Goal: Information Seeking & Learning: Understand process/instructions

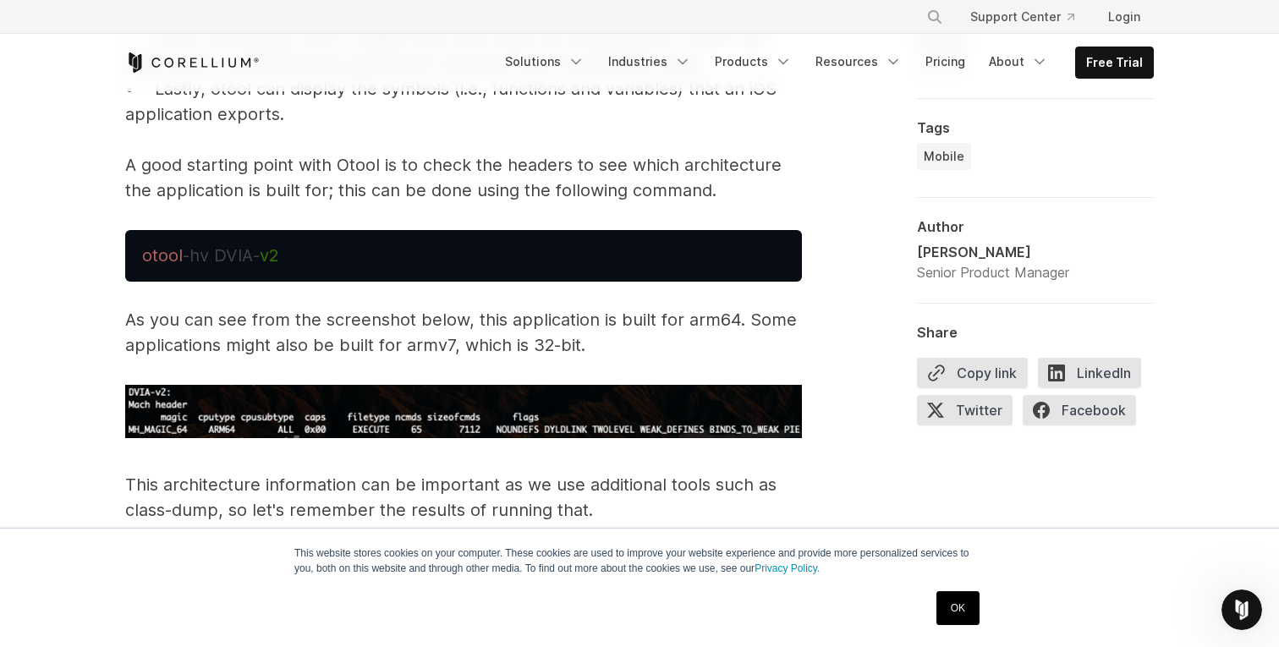
scroll to position [3978, 0]
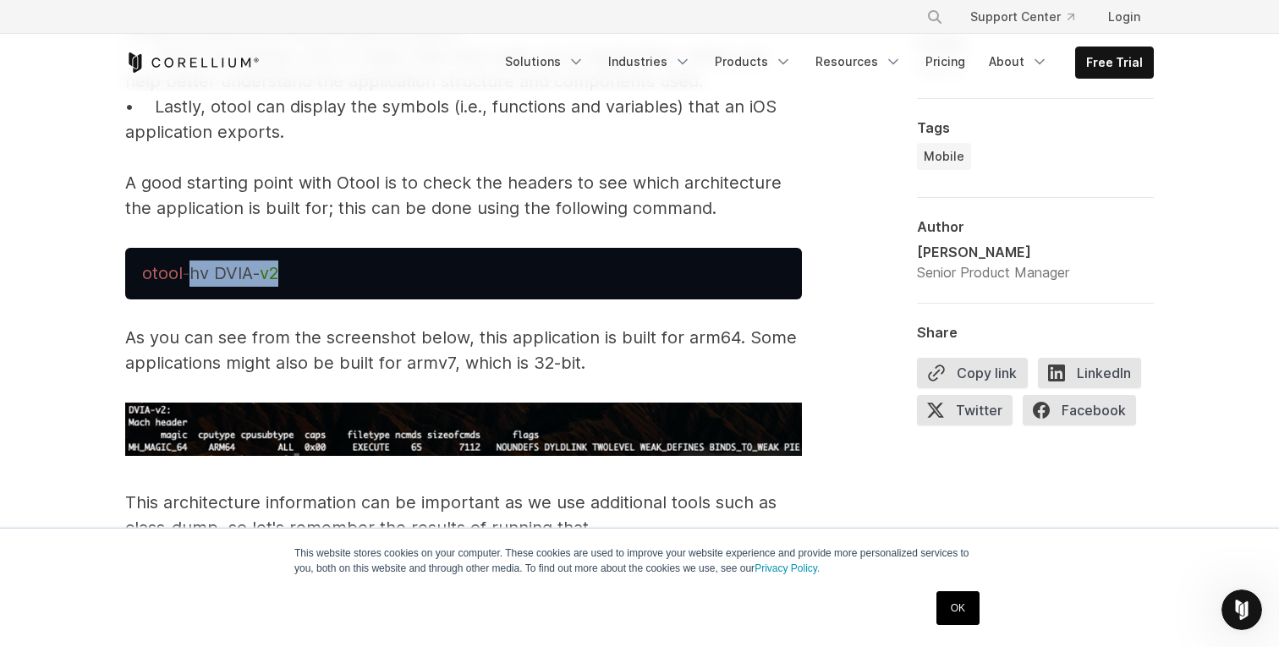
drag, startPoint x: 296, startPoint y: 276, endPoint x: 189, endPoint y: 273, distance: 107.4
click at [189, 273] on pre "otool -hv DVIA- v2" at bounding box center [463, 274] width 677 height 52
copy pre "-hv DVIA- v2"
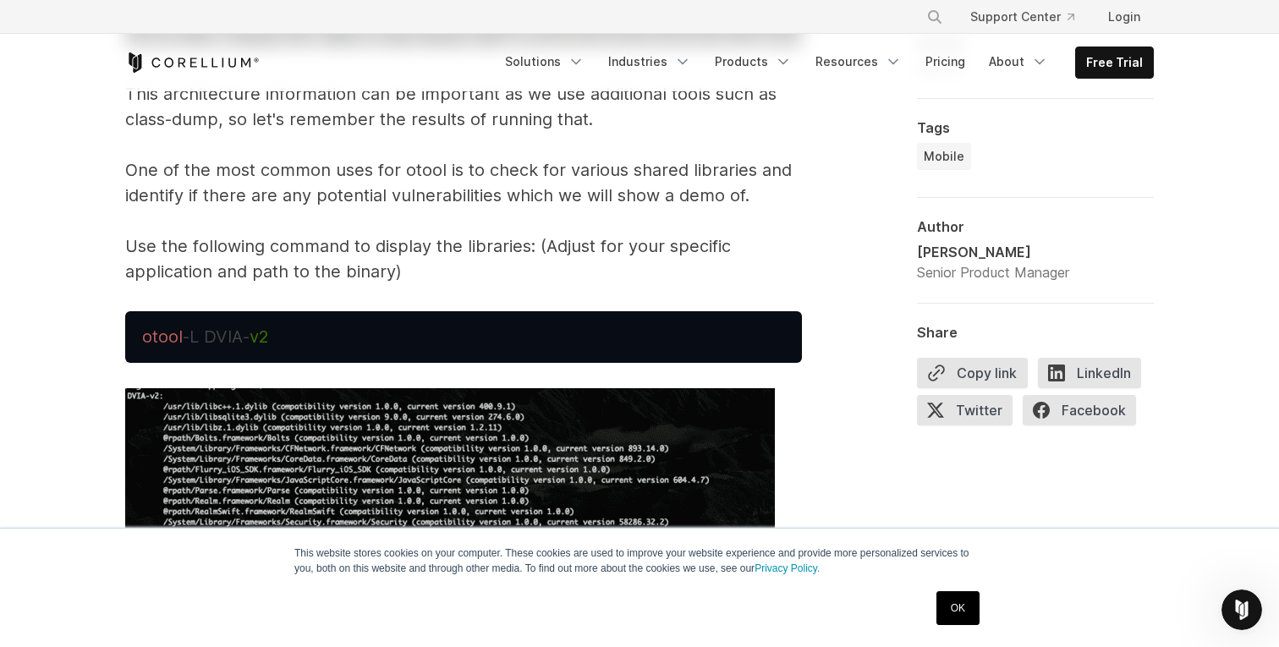
scroll to position [4559, 0]
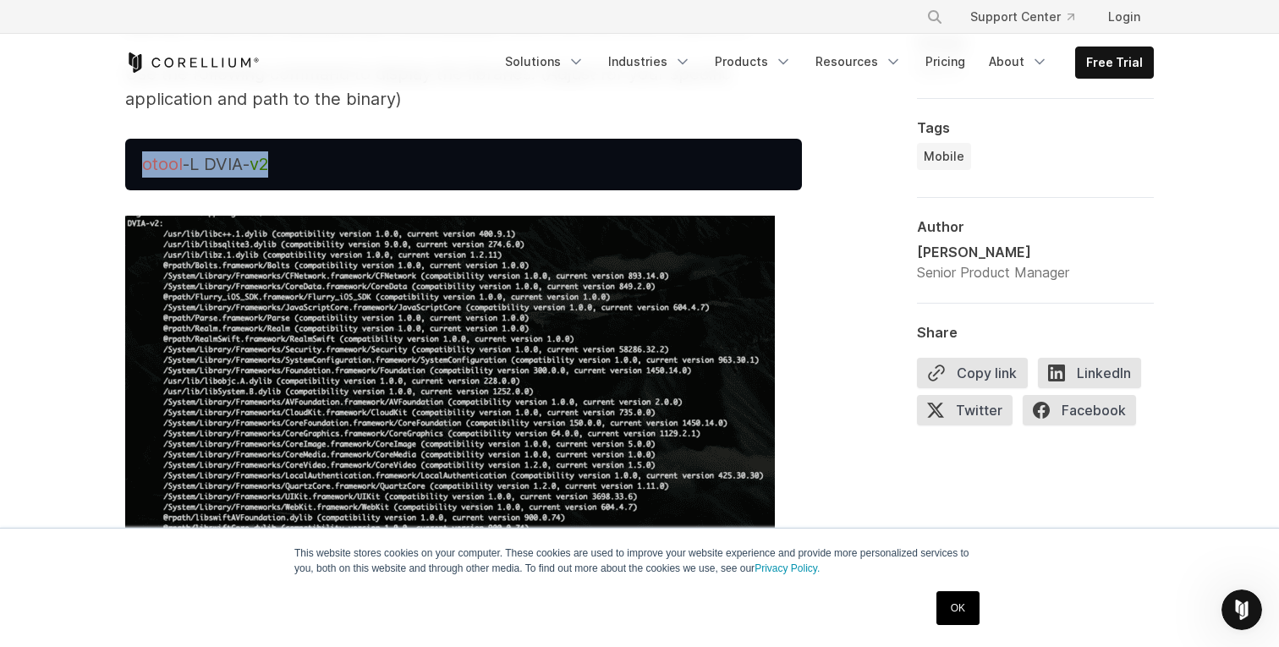
drag, startPoint x: 289, startPoint y: 172, endPoint x: 140, endPoint y: 172, distance: 148.9
click at [140, 172] on pre "otool -L DVIA- v2" at bounding box center [463, 165] width 677 height 52
copy span "otool -L DVIA- v2"
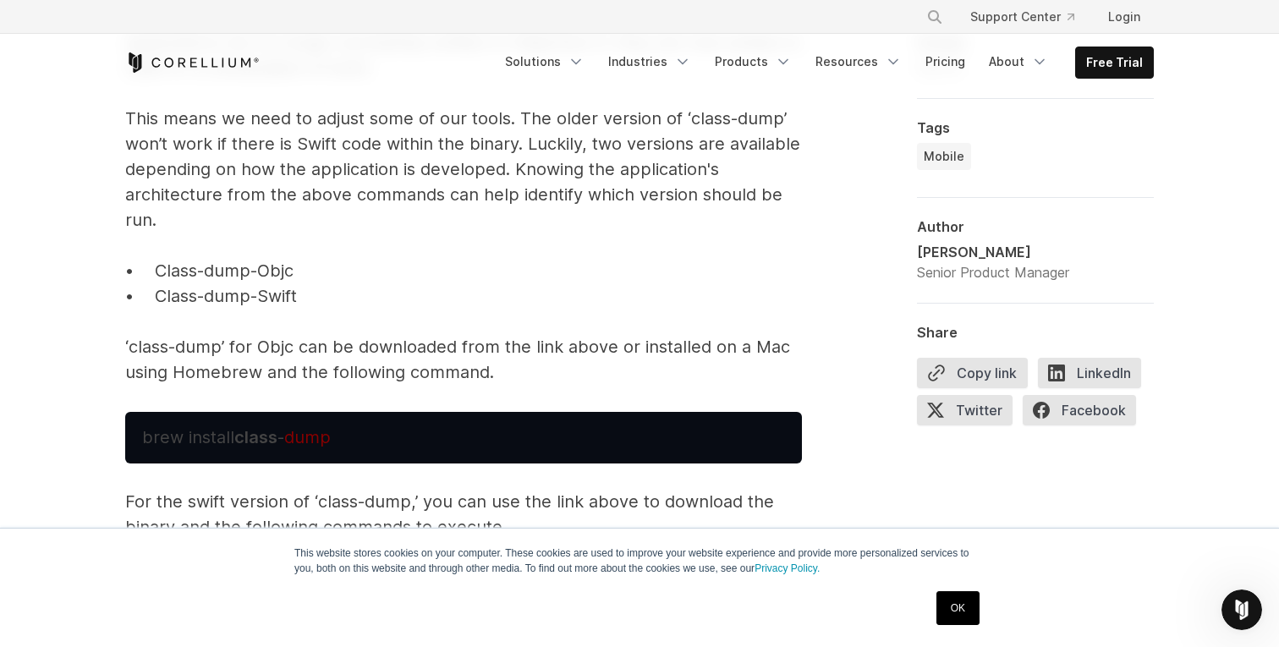
scroll to position [5574, 0]
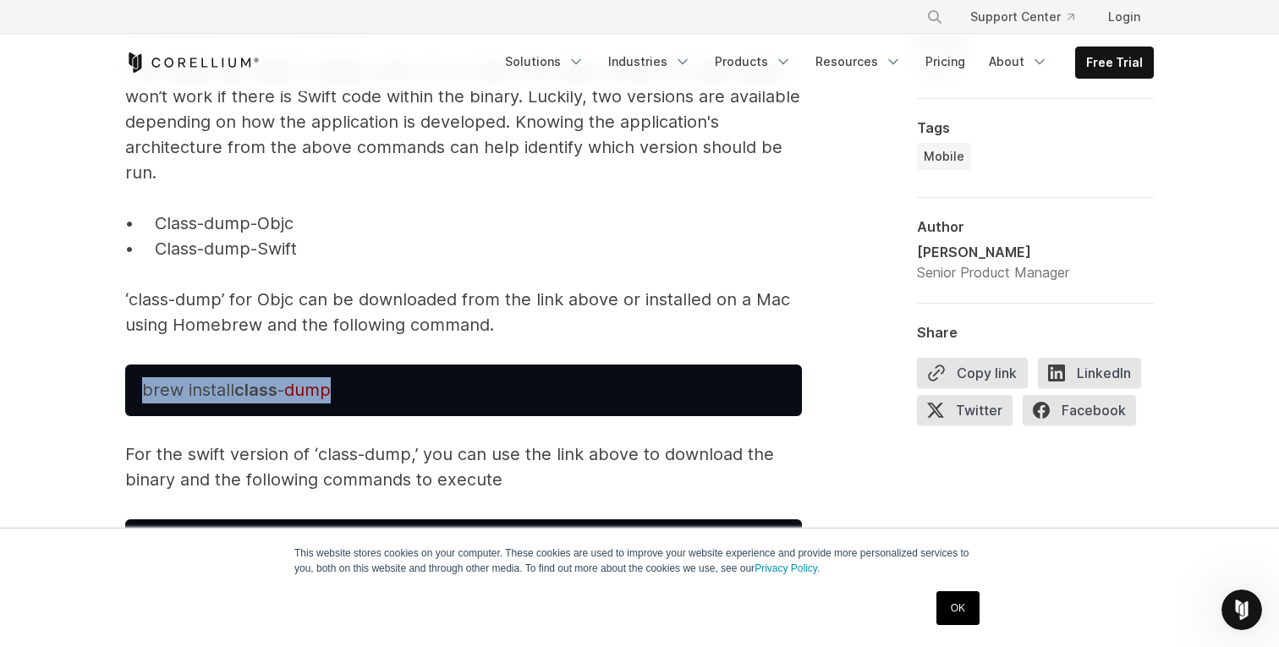
drag, startPoint x: 345, startPoint y: 392, endPoint x: 138, endPoint y: 391, distance: 207.2
click at [138, 391] on pre "brew install class - dump" at bounding box center [463, 391] width 677 height 52
copy span "brew install class - dump"
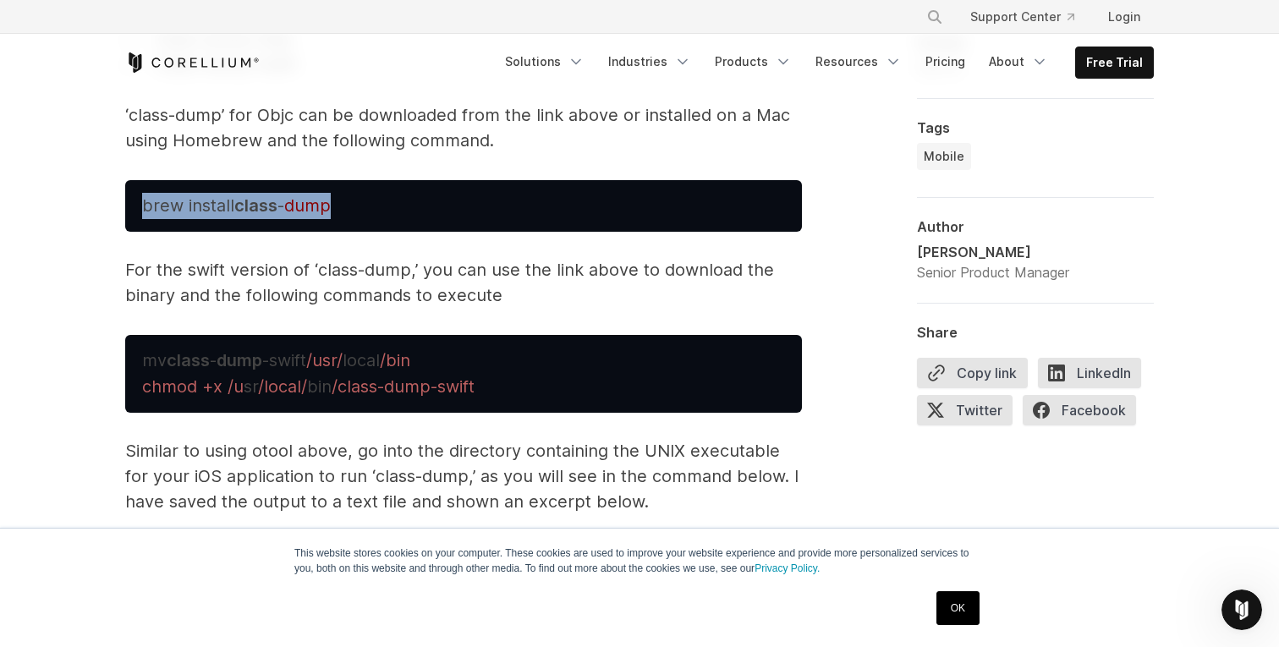
scroll to position [5776, 0]
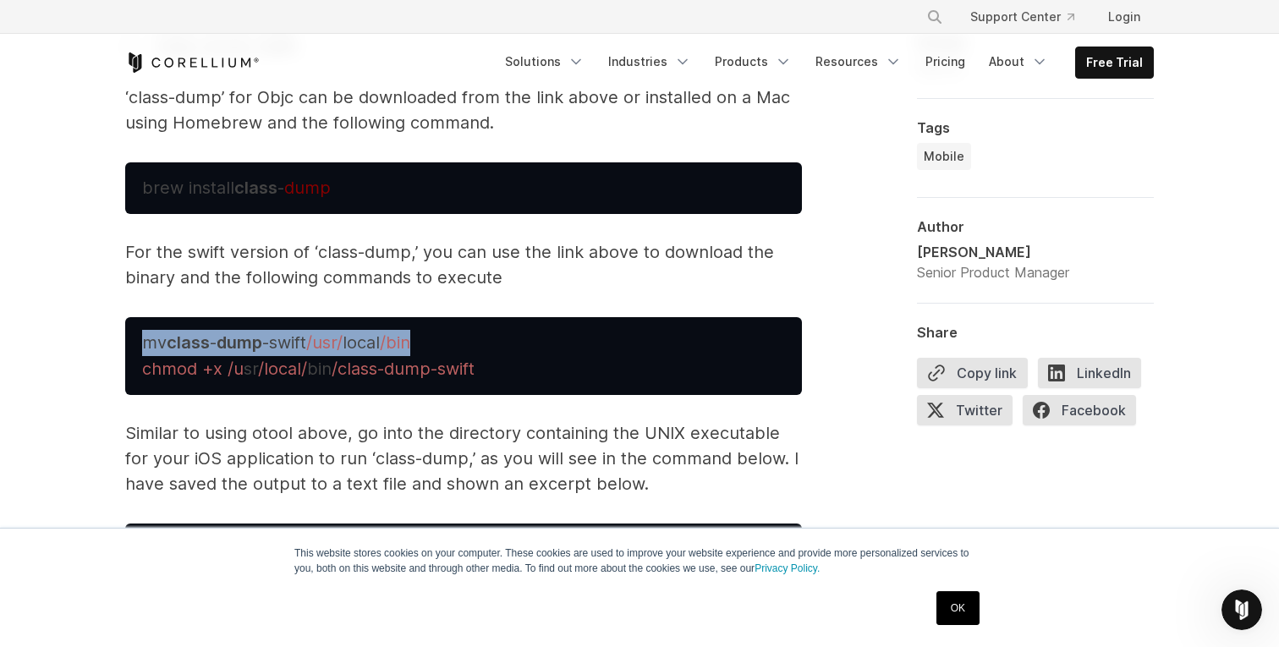
drag, startPoint x: 358, startPoint y: 348, endPoint x: 140, endPoint y: 345, distance: 218.2
click at [140, 346] on pre "mv class - dump -swift /usr/ local /bin chmod +x /u sr /local/ bin /class-dump-…" at bounding box center [463, 356] width 677 height 78
copy span "mv class - dump -swift /usr/ local /bin"
click at [317, 373] on span "bin" at bounding box center [319, 369] width 25 height 20
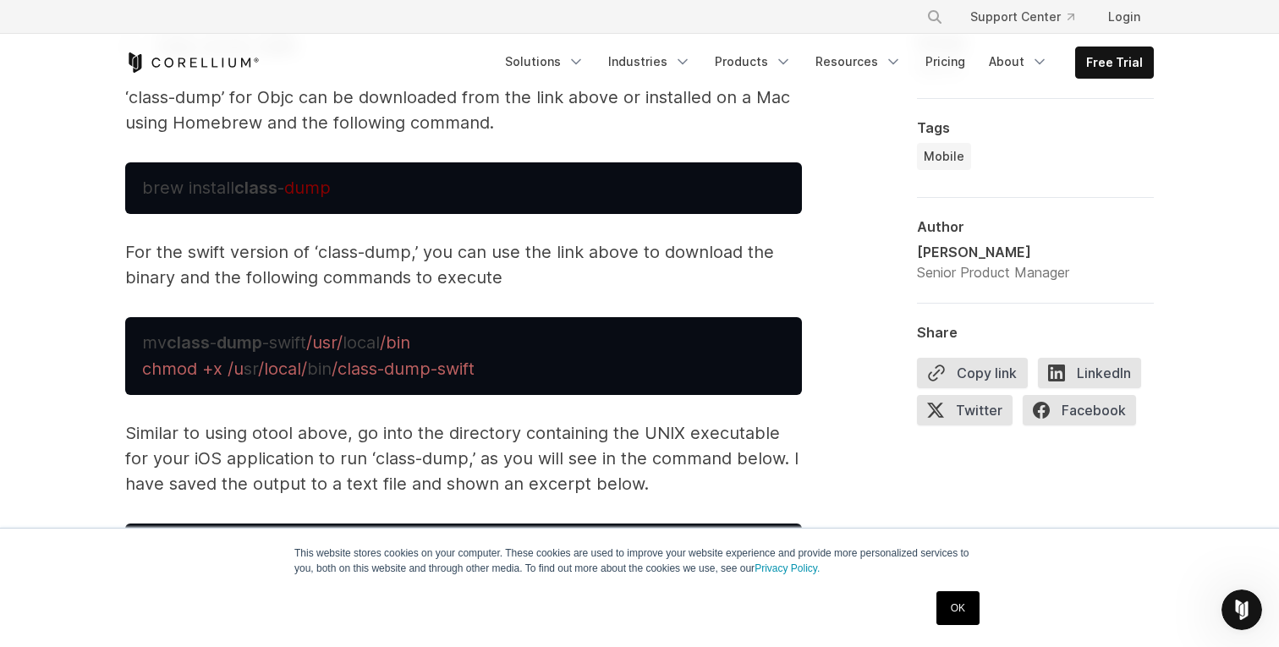
click at [317, 373] on span "bin" at bounding box center [319, 369] width 25 height 20
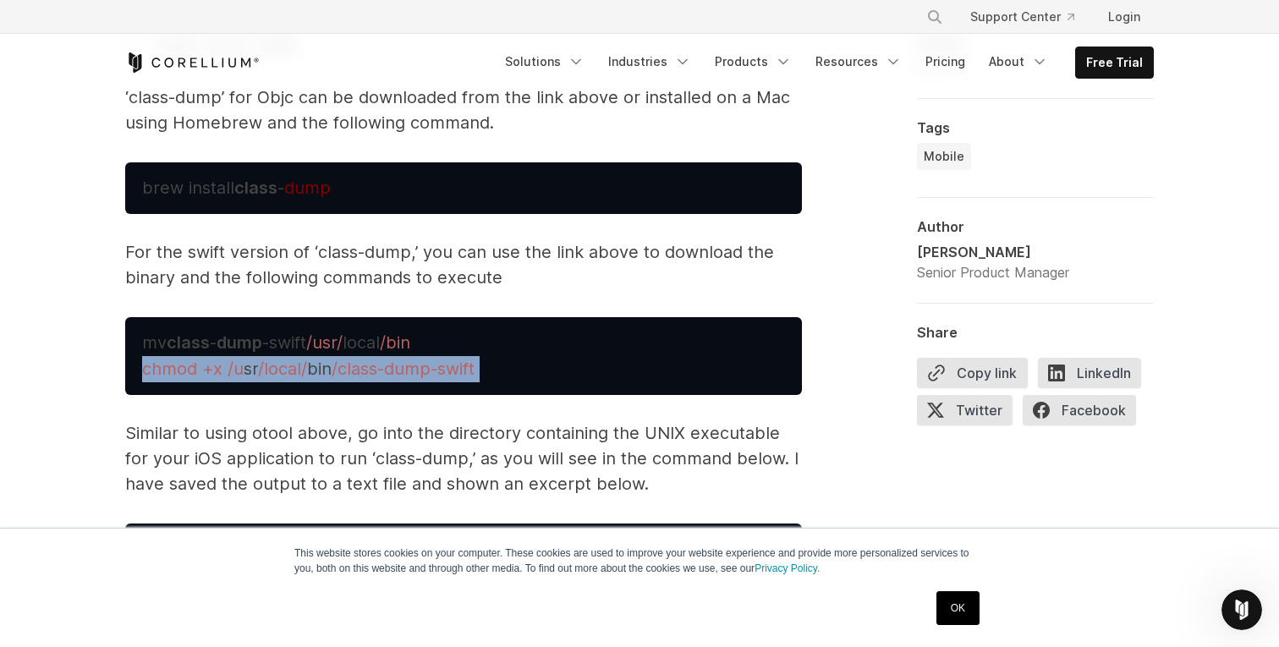
copy span "chmod +x /u sr /local/ bin /class-dump-swift"
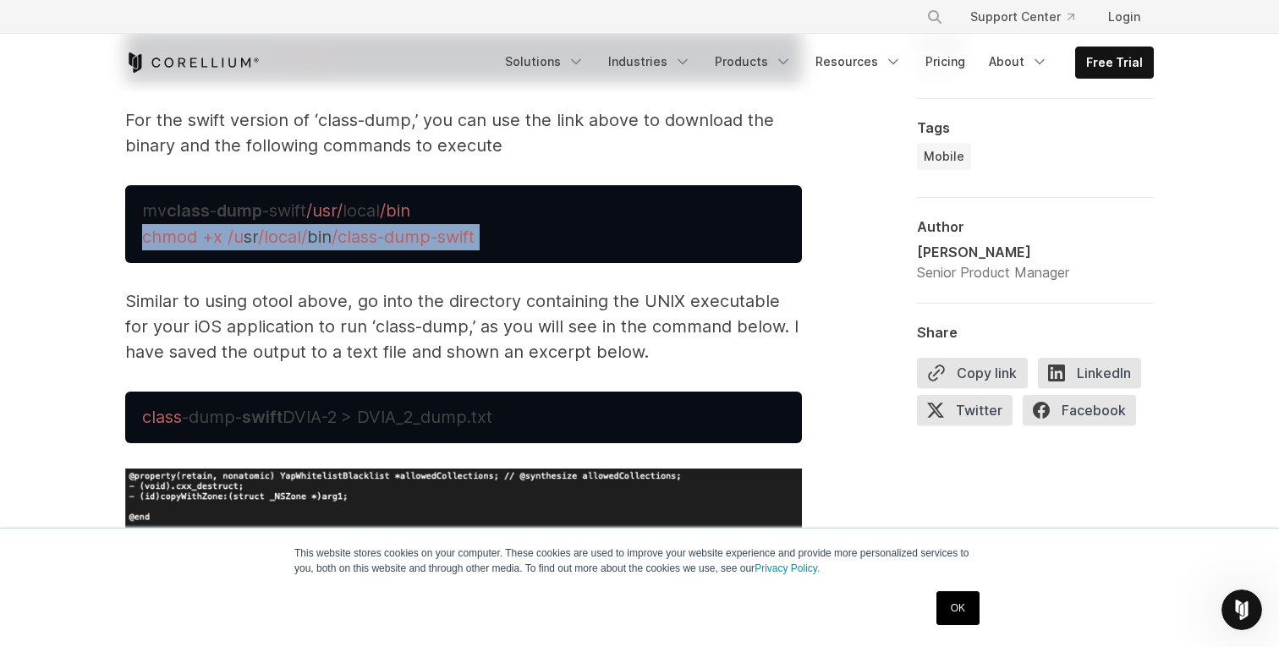
scroll to position [5924, 0]
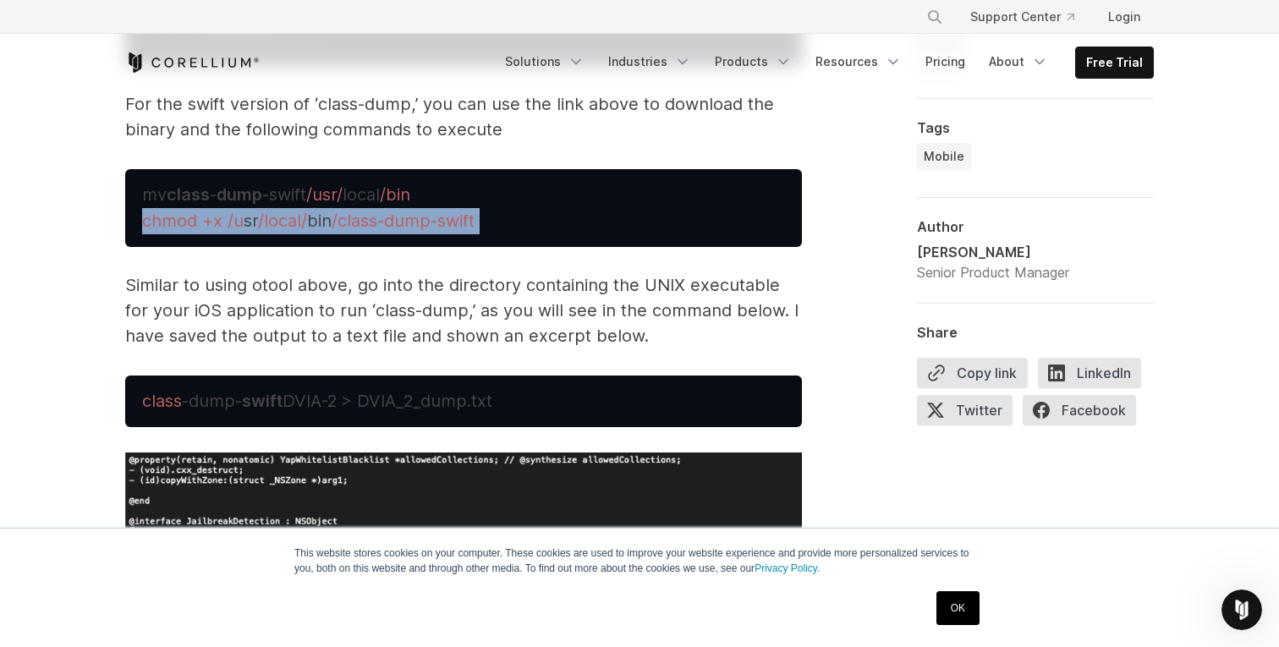
drag, startPoint x: 291, startPoint y: 401, endPoint x: 143, endPoint y: 404, distance: 148.0
click at [143, 404] on span "class -dump- swift DVIA-2 > DVIA_2_dump.txt" at bounding box center [317, 401] width 350 height 20
copy span "class -dump- swift"
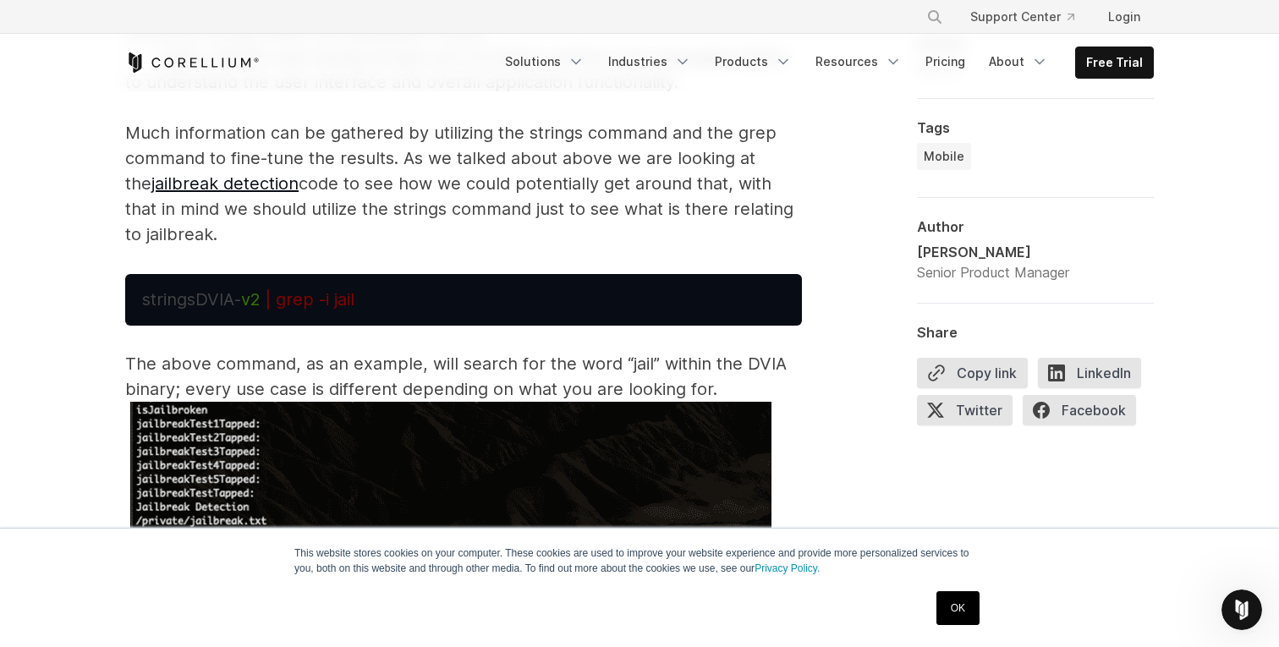
scroll to position [7233, 0]
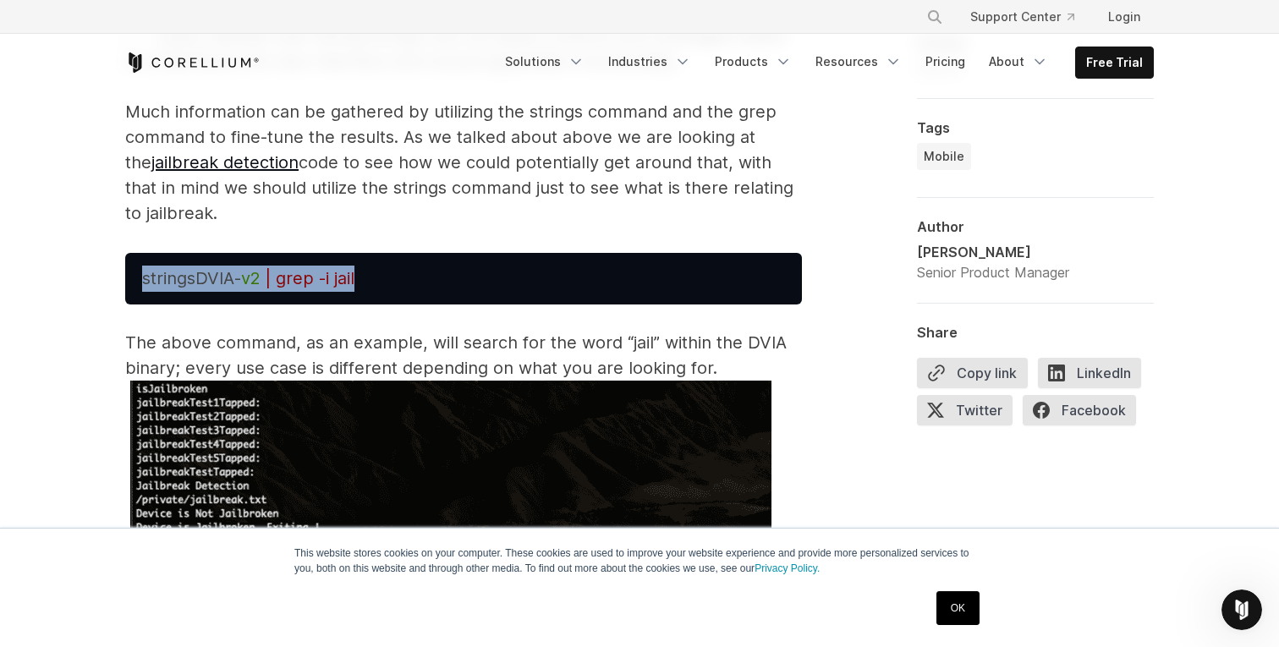
drag, startPoint x: 382, startPoint y: 281, endPoint x: 137, endPoint y: 283, distance: 245.3
click at [137, 283] on pre "strings DVIA- v2 | grep -i jail" at bounding box center [463, 279] width 677 height 52
copy span "strings DVIA- v2 | grep -i jail"
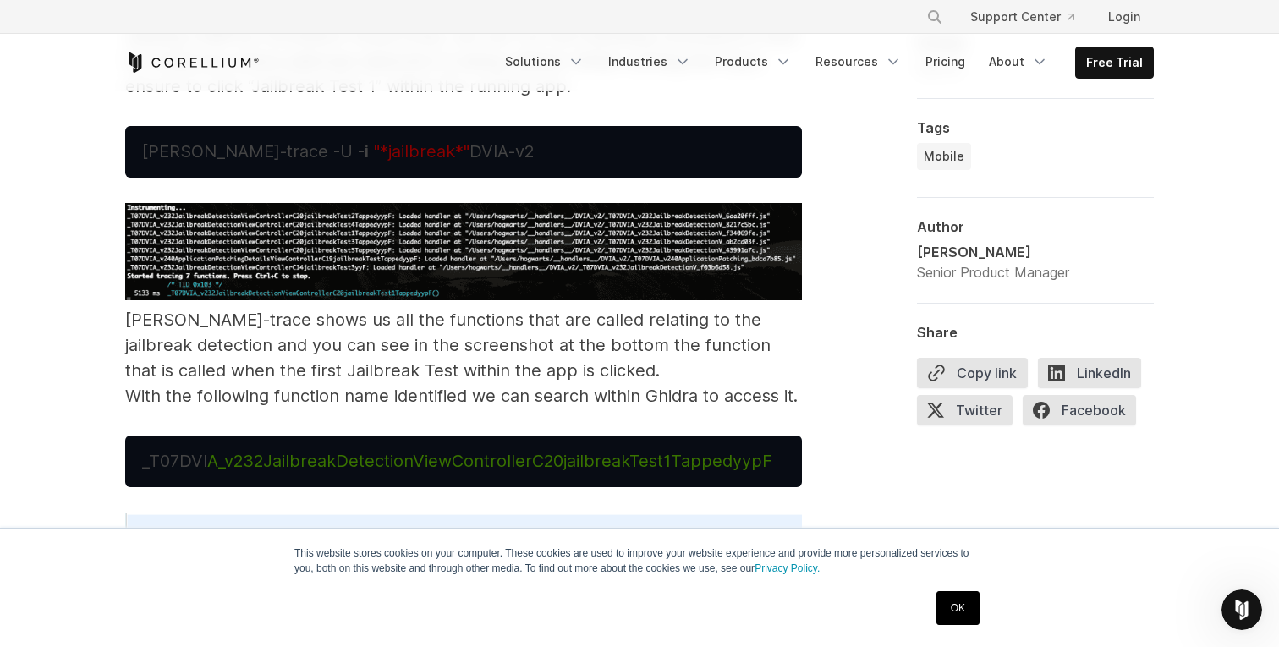
scroll to position [9550, 0]
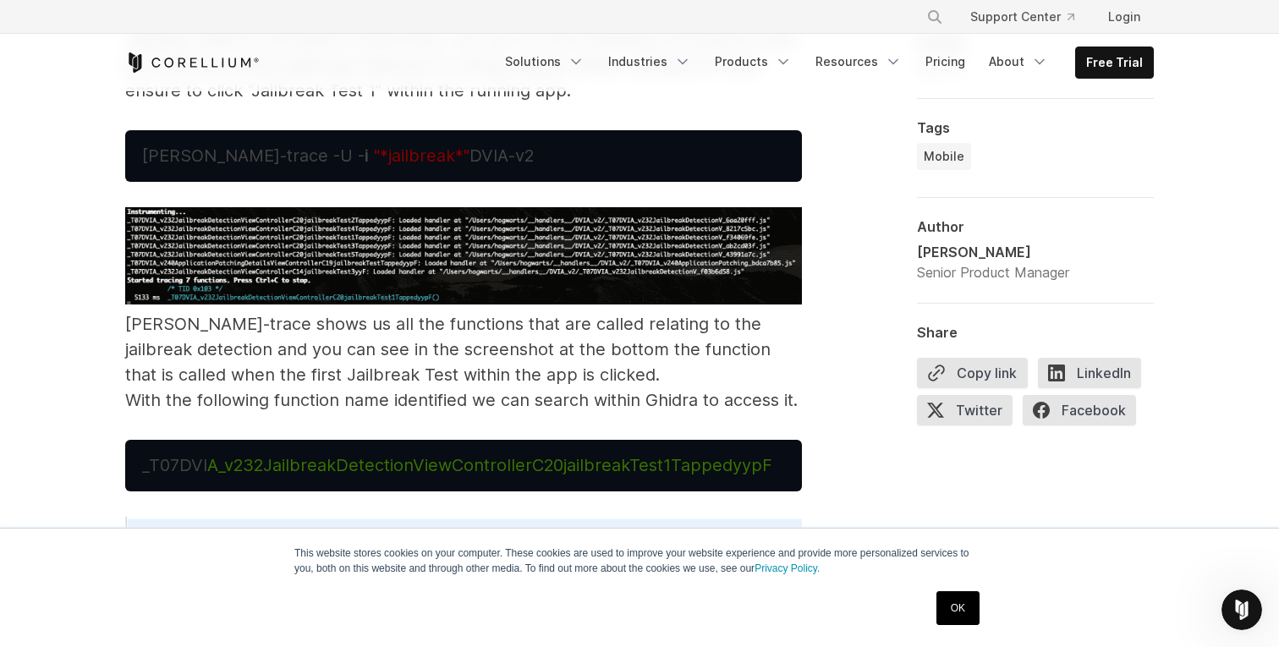
click at [374, 152] on span ""*jailbreak*"" at bounding box center [422, 155] width 96 height 20
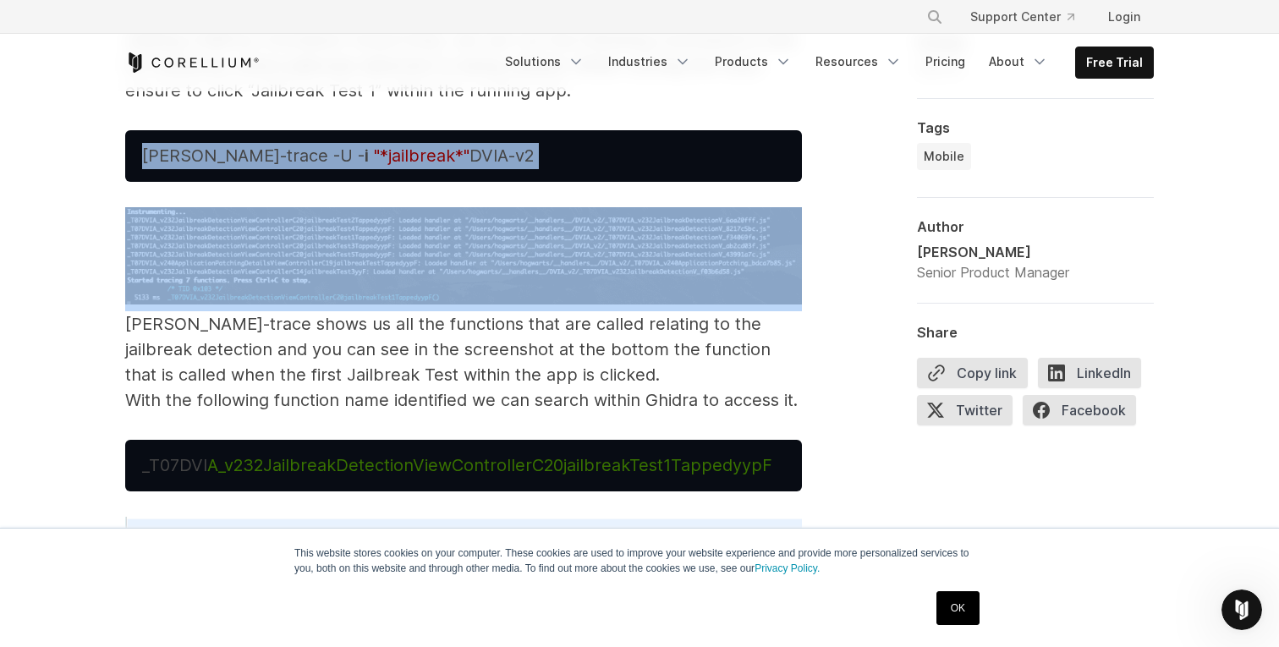
copy span "[PERSON_NAME]-trace -U - i "*jailbreak*" DVIA-v2"
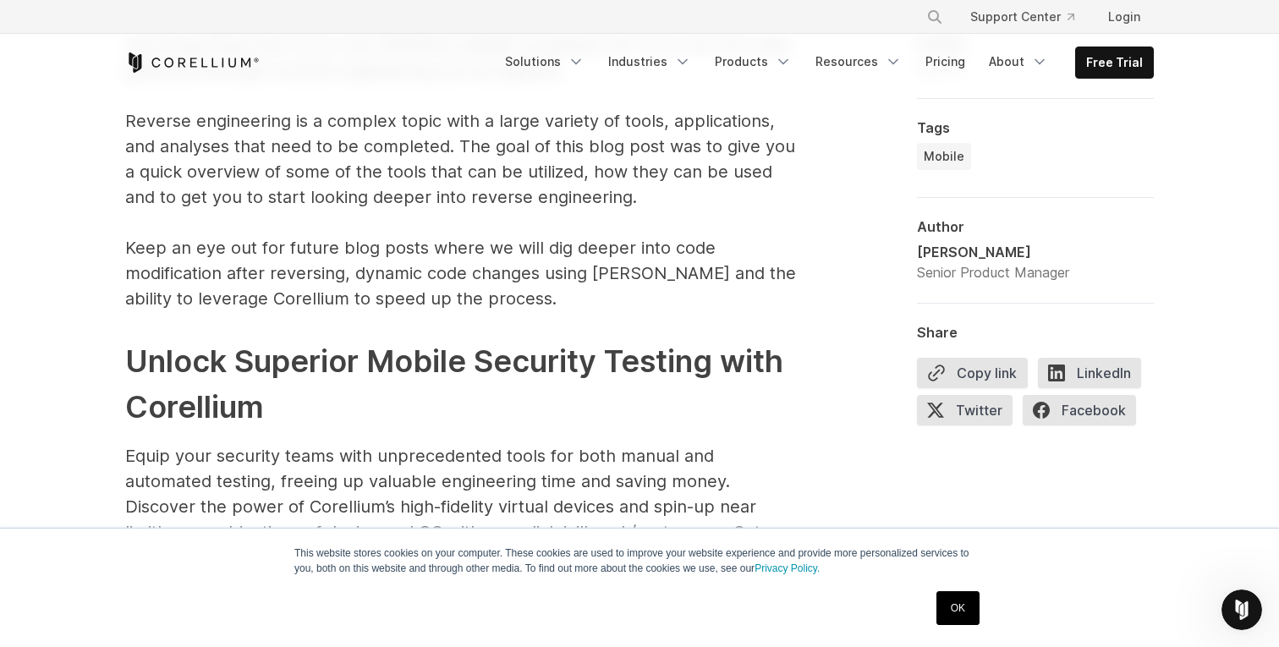
scroll to position [10509, 0]
